Goal: Find specific page/section: Find specific page/section

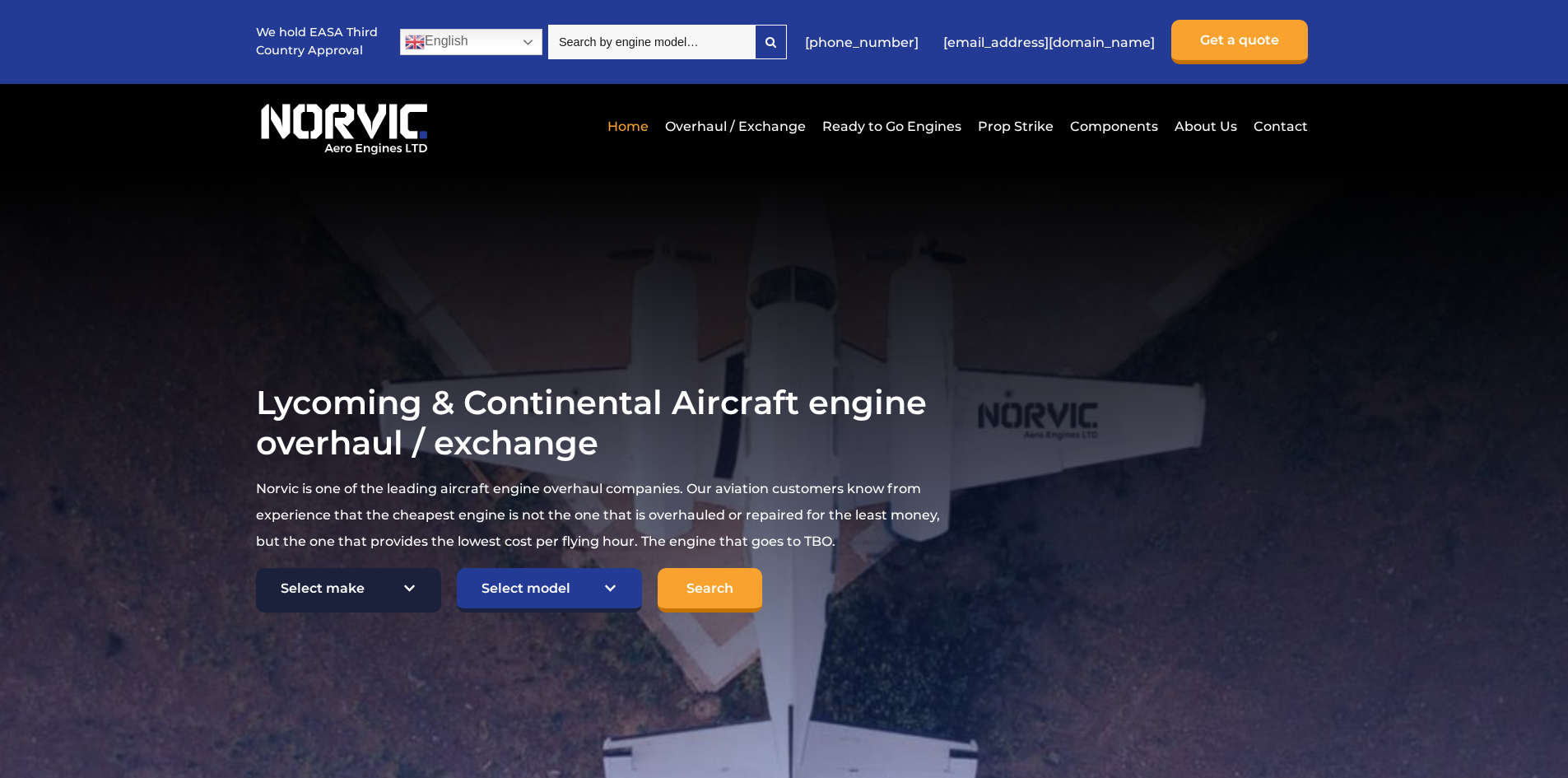
click at [415, 586] on select "Select make TCM Continental Lycoming" at bounding box center [348, 590] width 186 height 45
select select "Lycoming"
click at [256, 569] on select "Select make TCM Continental Lycoming" at bounding box center [348, 590] width 186 height 45
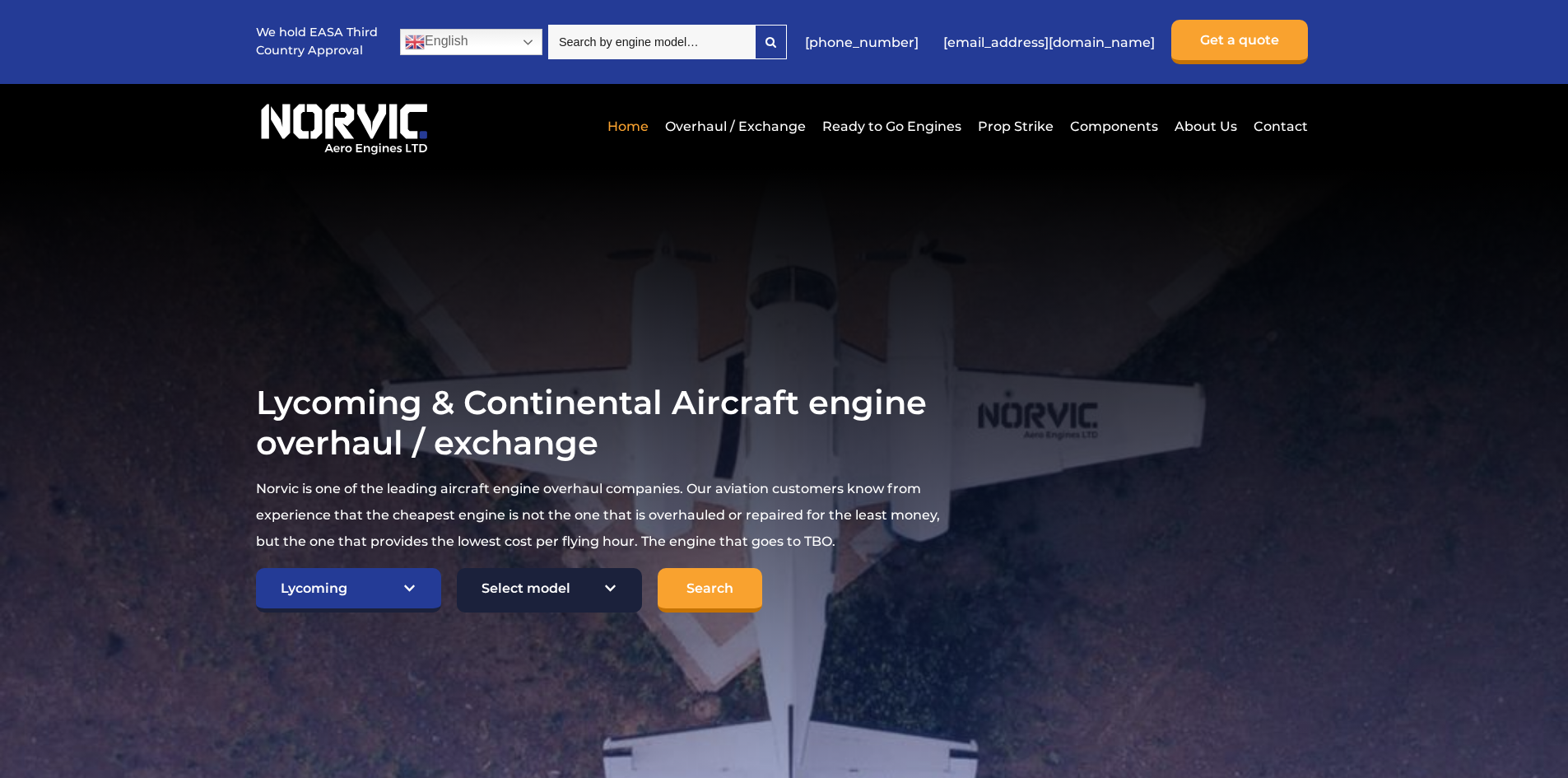
click at [604, 584] on select "Select model American Champion 7KCAB Bellanca Citabria IO-320-E2A Beech 23 Musk…" at bounding box center [550, 590] width 186 height 45
select select "650"
click at [457, 569] on select "Select model American Champion 7KCAB Bellanca Citabria IO-320-E2A Beech 23 Musk…" at bounding box center [550, 590] width 186 height 45
click at [711, 590] on input "Search" at bounding box center [710, 590] width 105 height 45
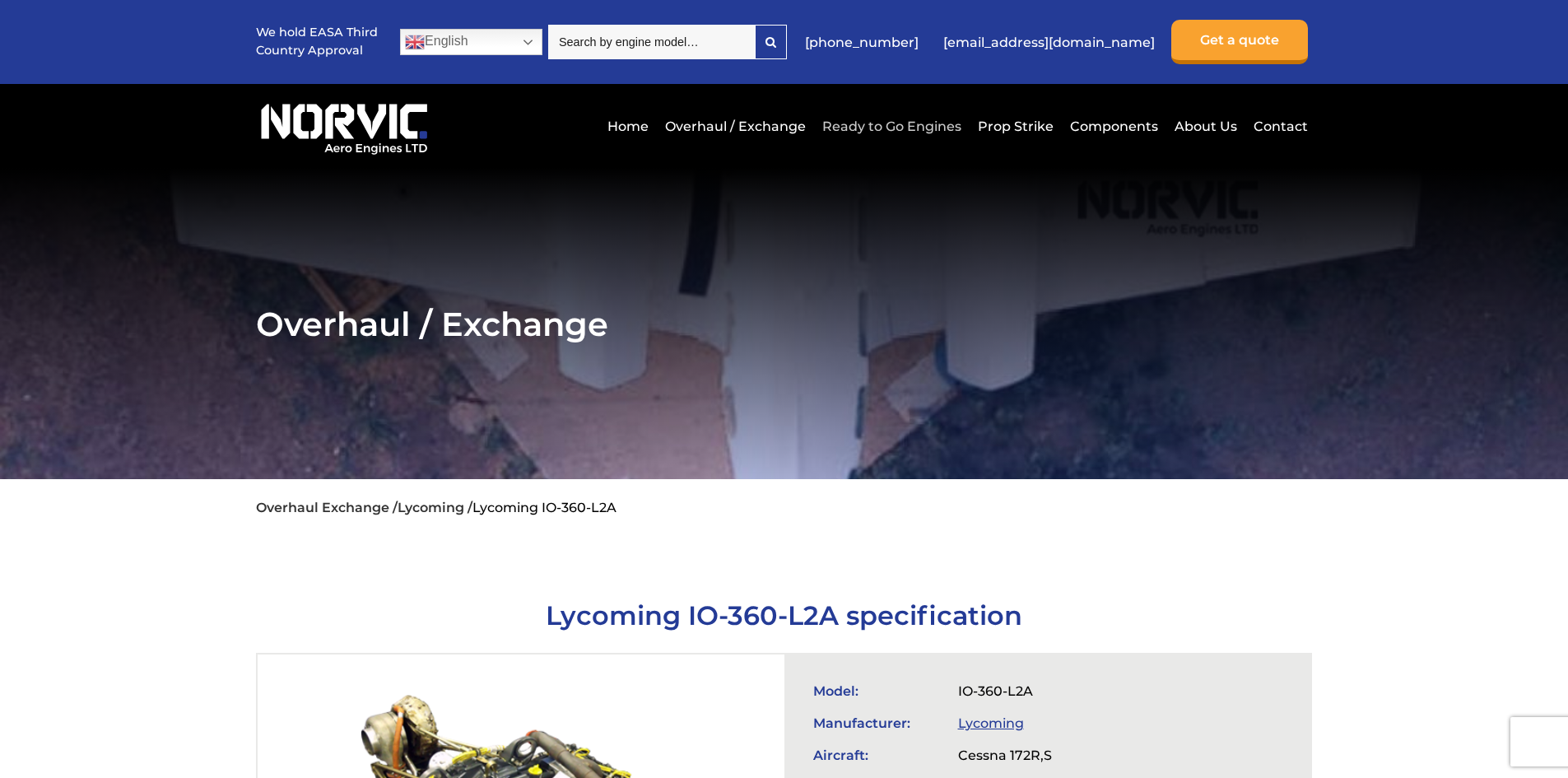
click at [918, 124] on link "Ready to Go Engines" at bounding box center [893, 127] width 148 height 40
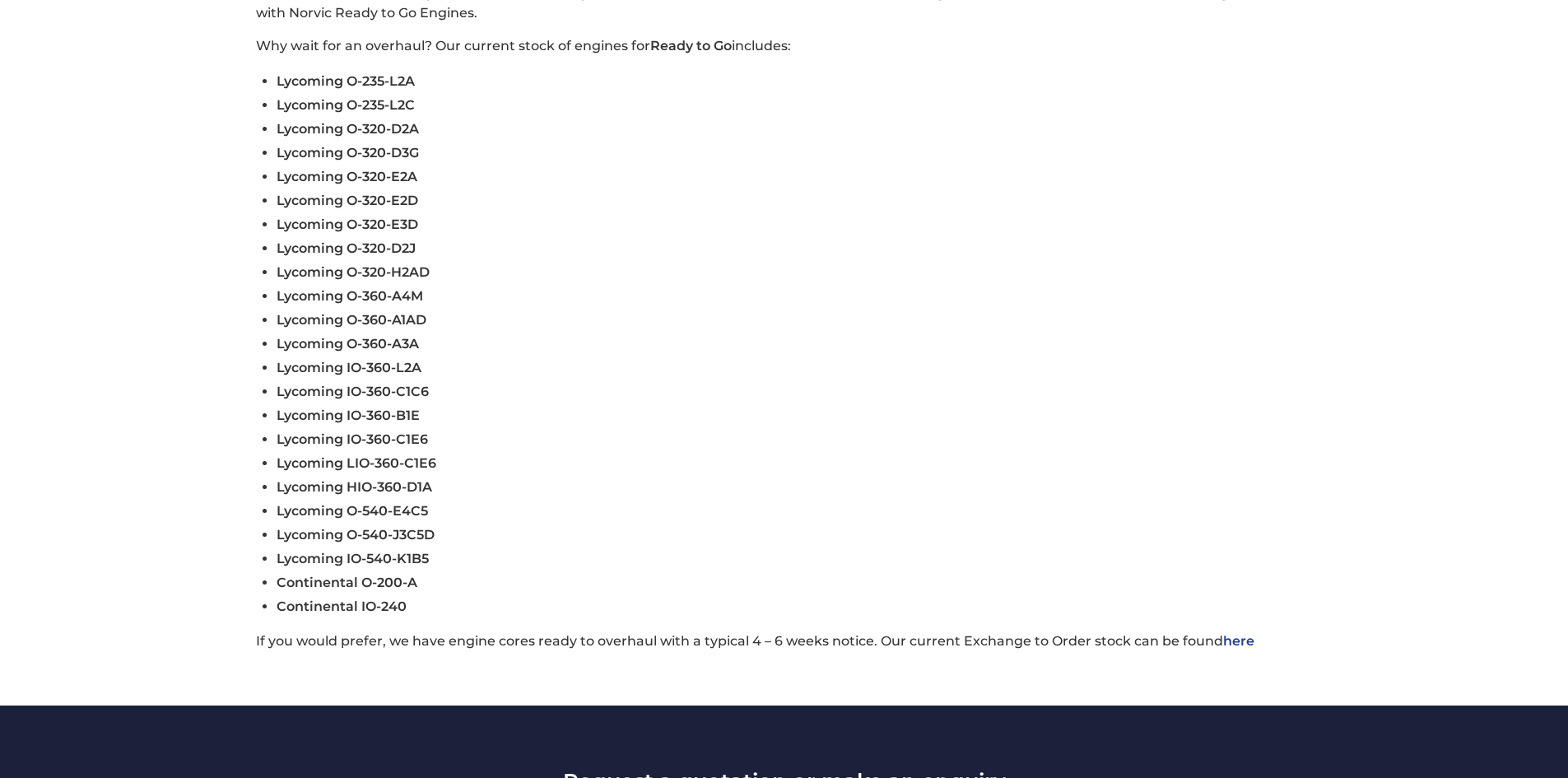
scroll to position [658, 0]
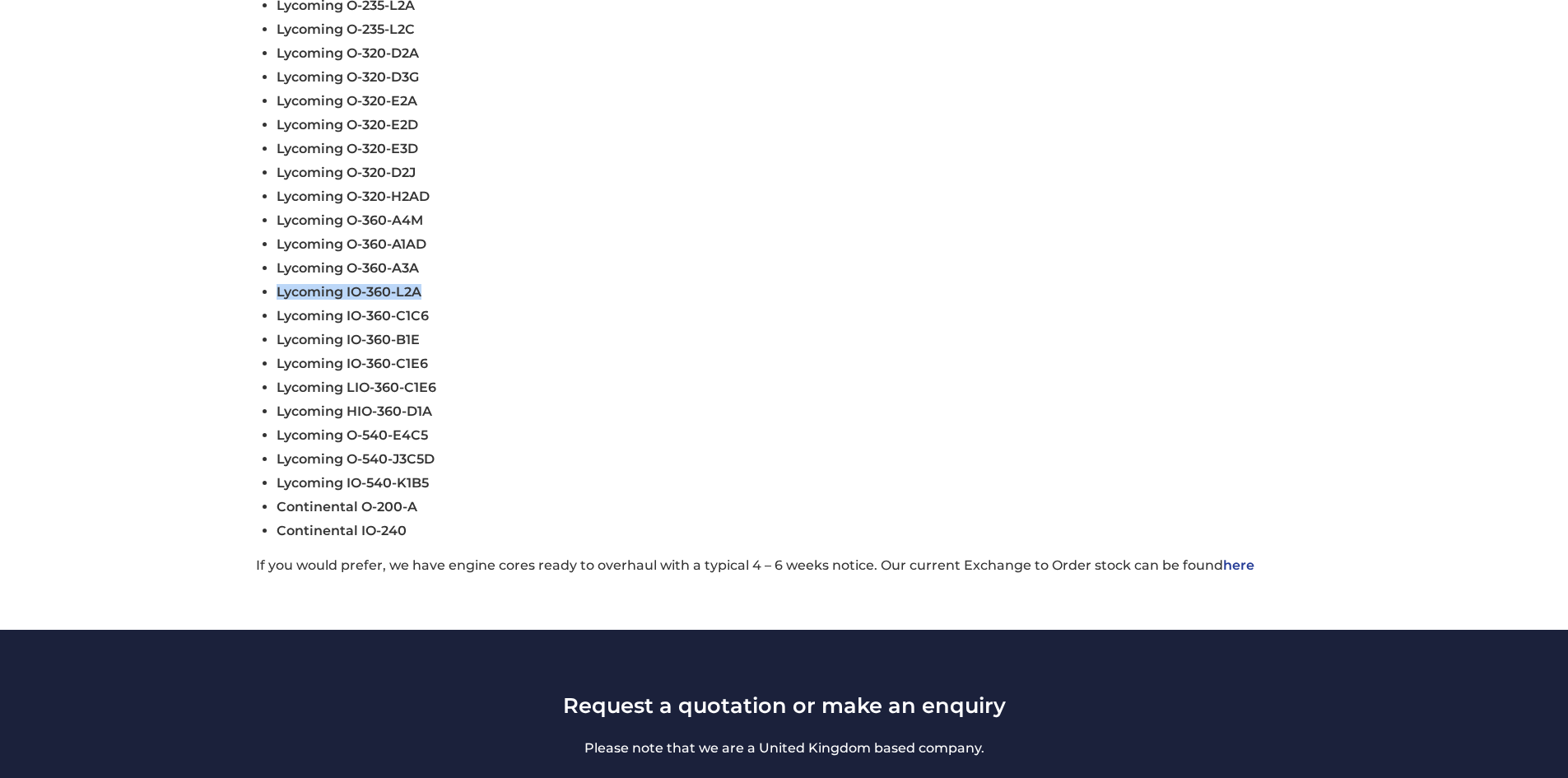
drag, startPoint x: 277, startPoint y: 288, endPoint x: 521, endPoint y: 283, distance: 244.1
click at [521, 283] on li "Lycoming IO-360-L2A" at bounding box center [795, 291] width 1036 height 24
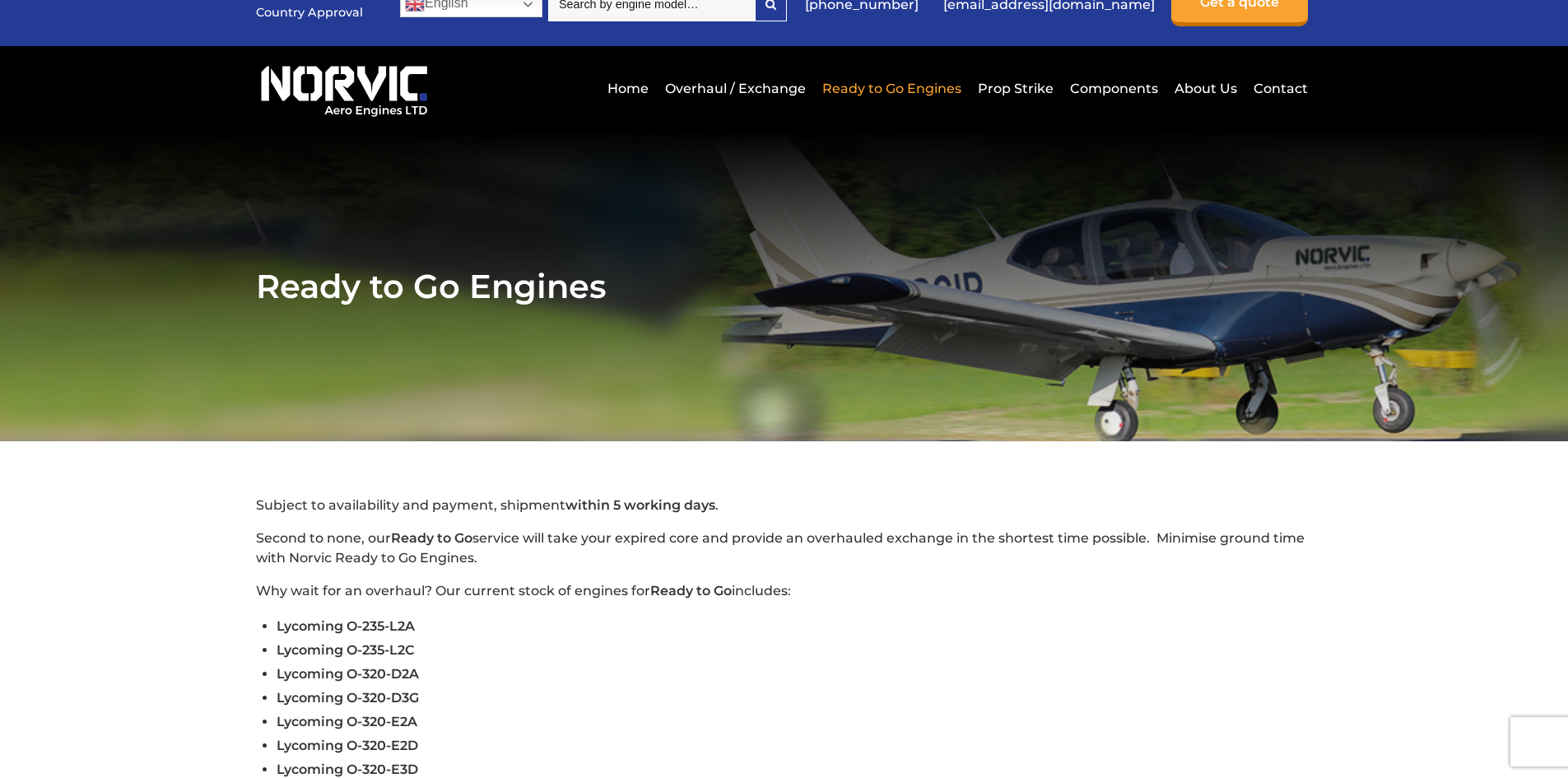
scroll to position [0, 0]
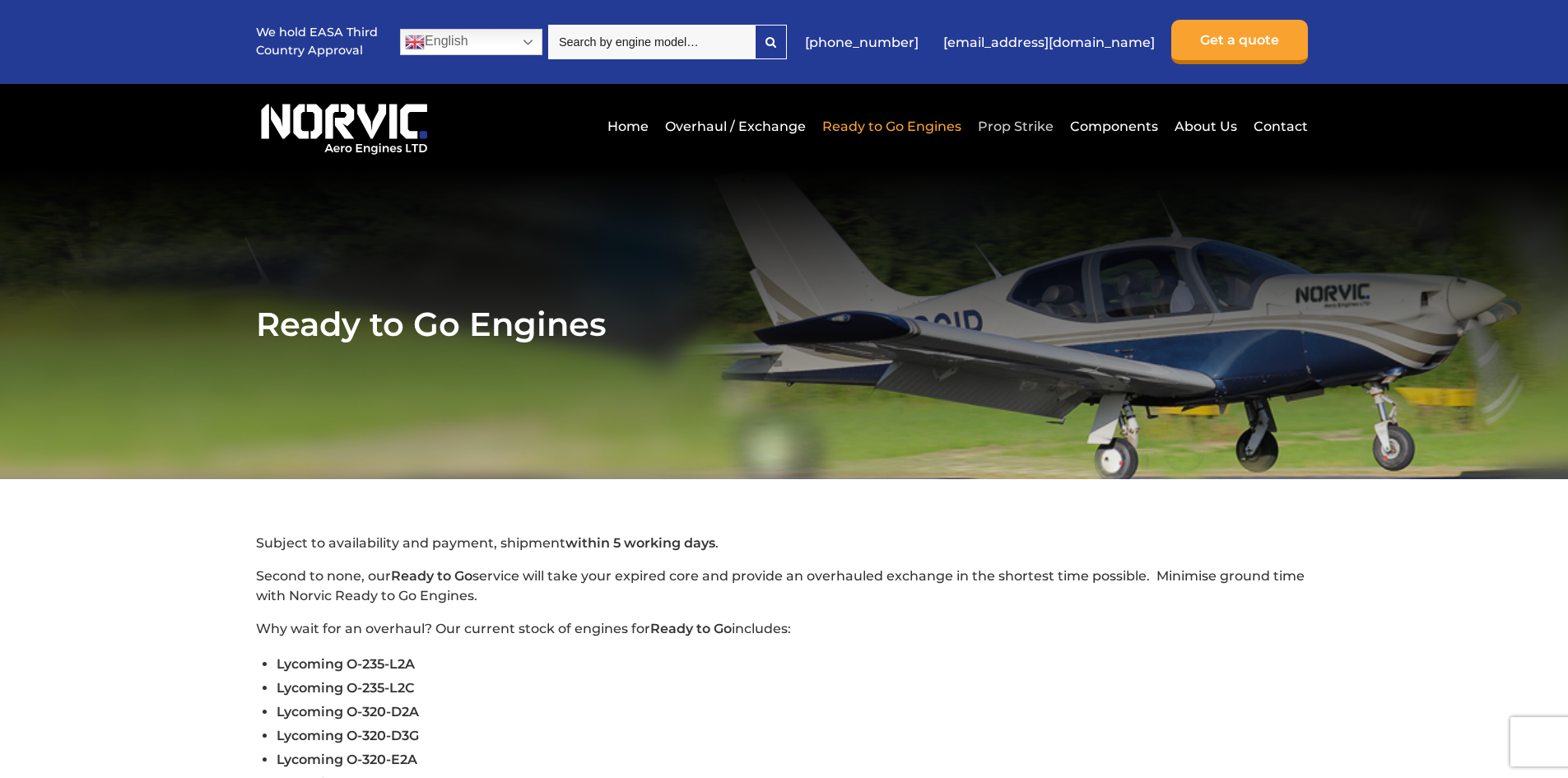
click at [1027, 129] on link "Prop Strike" at bounding box center [1016, 127] width 84 height 40
